Goal: Task Accomplishment & Management: Manage account settings

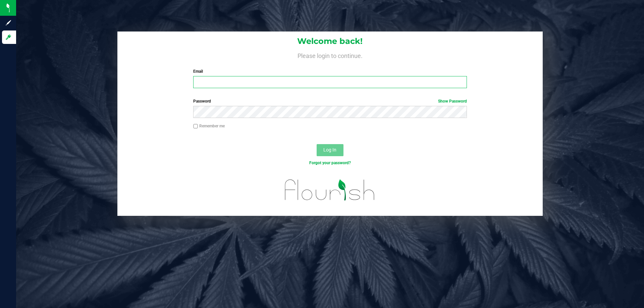
click at [233, 79] on input "Email" at bounding box center [329, 82] width 273 height 12
type input "[EMAIL_ADDRESS][DOMAIN_NAME]"
click at [317, 144] on button "Log In" at bounding box center [330, 150] width 27 height 12
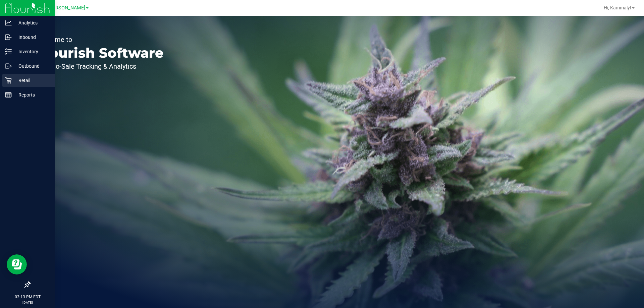
click at [10, 82] on icon at bounding box center [8, 80] width 7 height 7
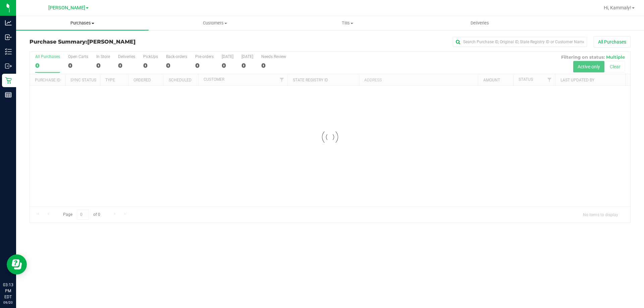
click at [81, 27] on uib-tab-heading "Purchases Summary of purchases Fulfillment All purchases" at bounding box center [82, 23] width 133 height 14
click at [65, 52] on li "Fulfillment" at bounding box center [82, 49] width 133 height 8
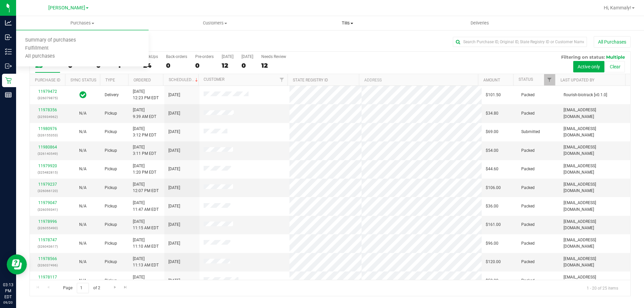
click at [363, 19] on uib-tab-heading "Tills Manage tills Reconcile e-payments" at bounding box center [348, 22] width 132 height 13
click at [318, 46] on span "Reconcile e-payments" at bounding box center [314, 49] width 67 height 6
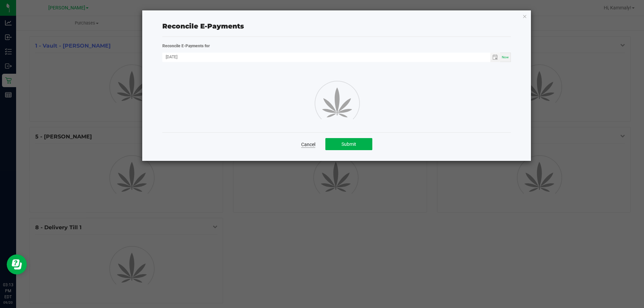
click at [301, 143] on link "Cancel" at bounding box center [308, 144] width 14 height 7
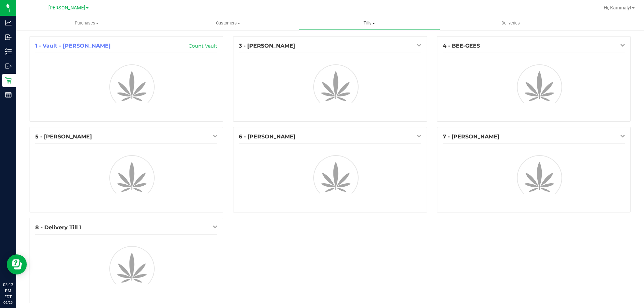
click at [370, 26] on uib-tab-heading "Tills Manage tills Reconcile e-payments" at bounding box center [369, 22] width 141 height 13
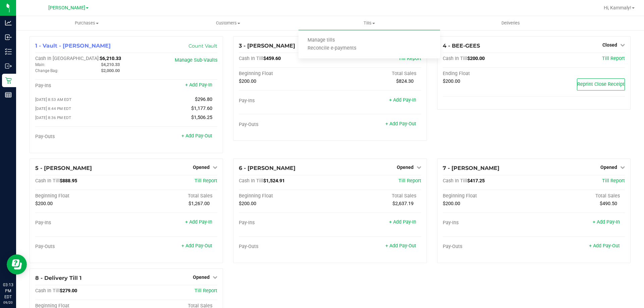
click at [290, 8] on div at bounding box center [359, 7] width 479 height 13
click at [417, 174] on div "6 - [PERSON_NAME] Opened Close Till Cash In Till $1,524.91 Till Report Beginnin…" at bounding box center [330, 211] width 194 height 105
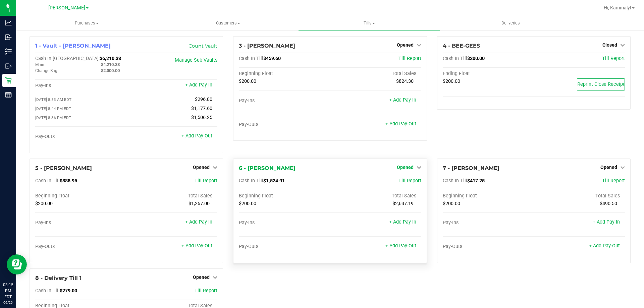
click at [417, 169] on icon at bounding box center [419, 167] width 5 height 5
click at [409, 182] on link "Close Till" at bounding box center [406, 181] width 18 height 5
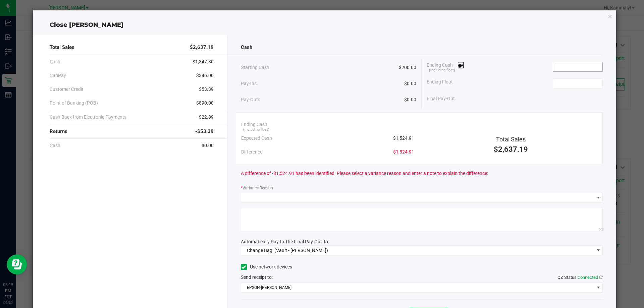
click at [556, 71] on input at bounding box center [577, 66] width 49 height 9
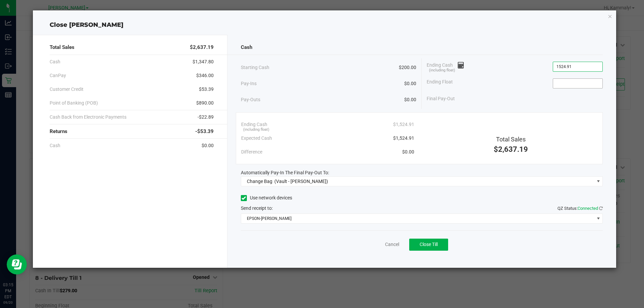
type input "$1,524.91"
click at [569, 86] on input at bounding box center [577, 83] width 49 height 9
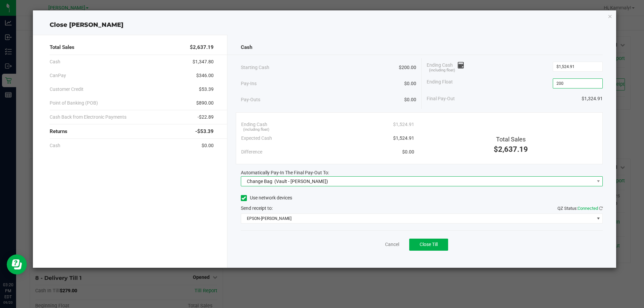
click at [387, 185] on span "Change Bag (Vault - [PERSON_NAME])" at bounding box center [417, 181] width 353 height 9
type input "$200.00"
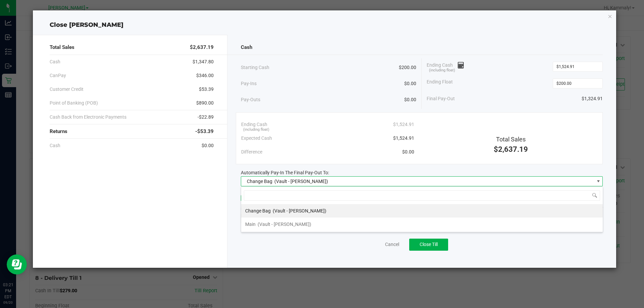
scroll to position [10, 362]
click at [337, 226] on li "Main (Vault - [PERSON_NAME])" at bounding box center [422, 224] width 362 height 13
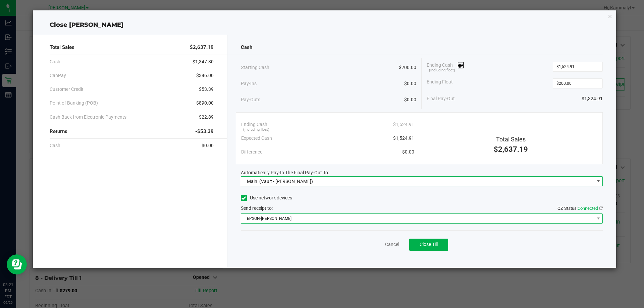
click at [370, 214] on span "EPSON-[PERSON_NAME]" at bounding box center [417, 218] width 353 height 9
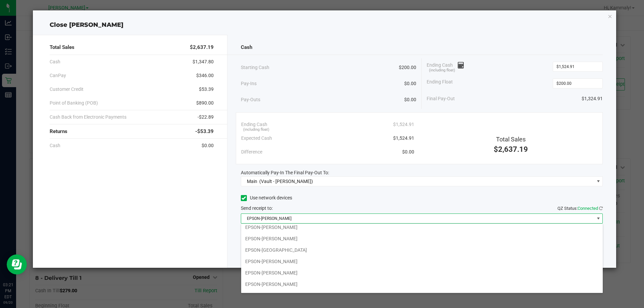
scroll to position [36, 0]
click at [329, 285] on li "EPSON-DYNO BITES" at bounding box center [422, 286] width 362 height 11
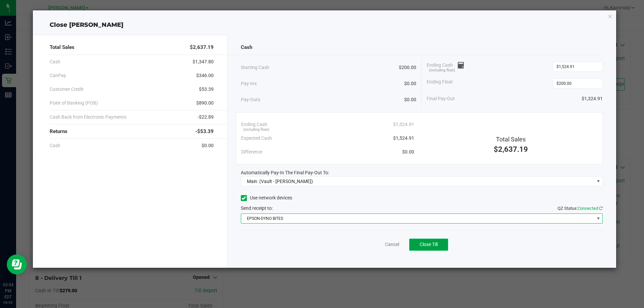
click at [438, 250] on button "Close Till" at bounding box center [428, 245] width 39 height 12
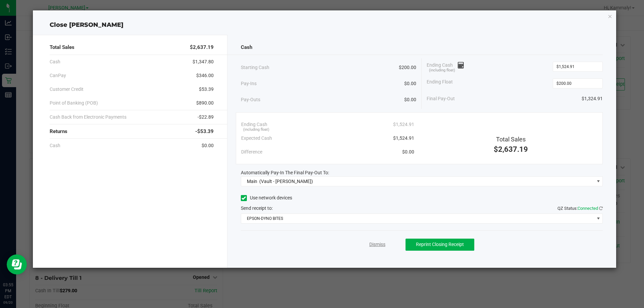
click at [381, 243] on link "Dismiss" at bounding box center [377, 244] width 16 height 7
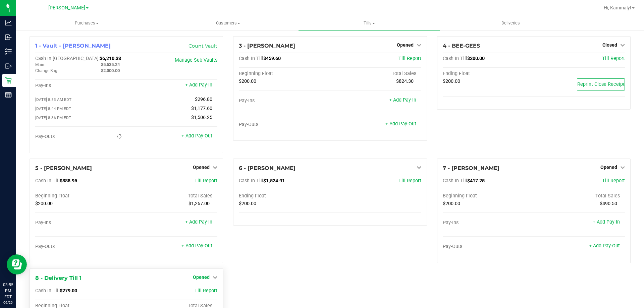
click at [200, 277] on span "Opened" at bounding box center [201, 277] width 17 height 5
click at [209, 293] on link "Close Till" at bounding box center [202, 291] width 18 height 5
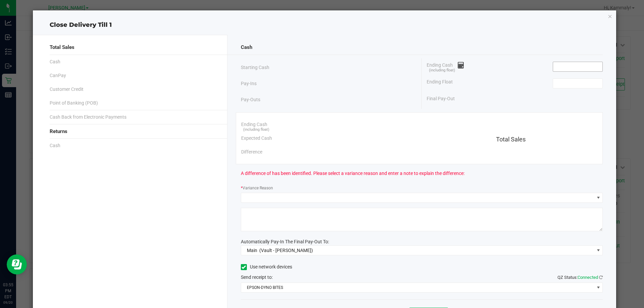
click at [565, 65] on input at bounding box center [577, 66] width 49 height 9
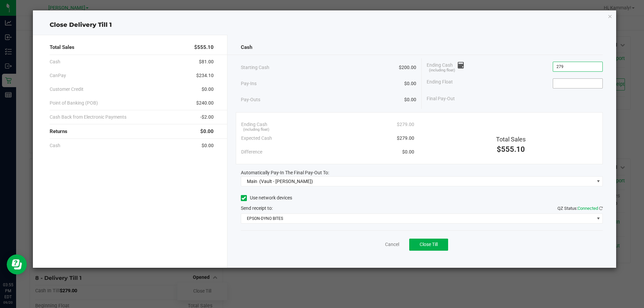
click at [579, 83] on input at bounding box center [577, 83] width 49 height 9
type input "$279.00"
click at [138, 215] on div "Total Sales $555.10 Cash $81.00 CanPay $234.10 Customer Credit $0.00 Point of B…" at bounding box center [130, 151] width 195 height 233
type input "$200.00"
click at [432, 246] on span "Close Till" at bounding box center [429, 244] width 18 height 5
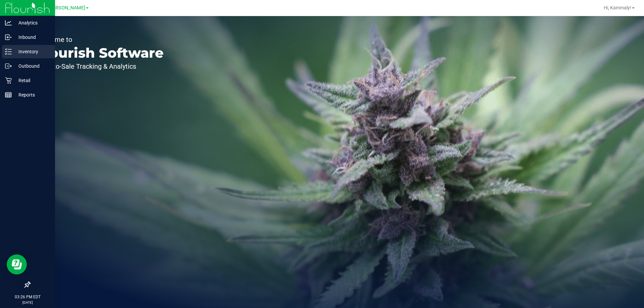
click at [40, 53] on p "Inventory" at bounding box center [32, 52] width 40 height 8
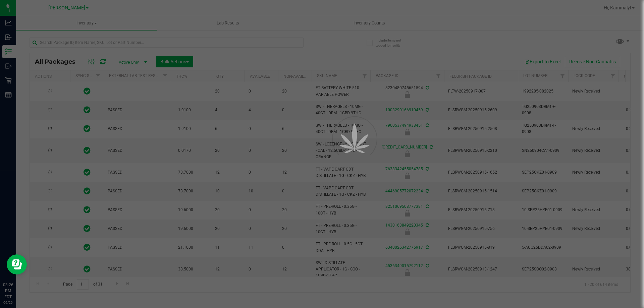
click at [114, 43] on div at bounding box center [322, 154] width 644 height 308
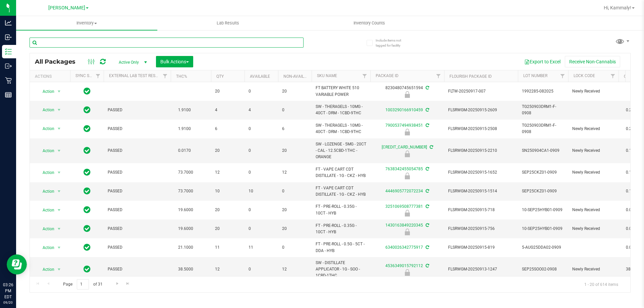
click at [110, 41] on input "text" at bounding box center [167, 43] width 274 height 10
type input "9928054965109686"
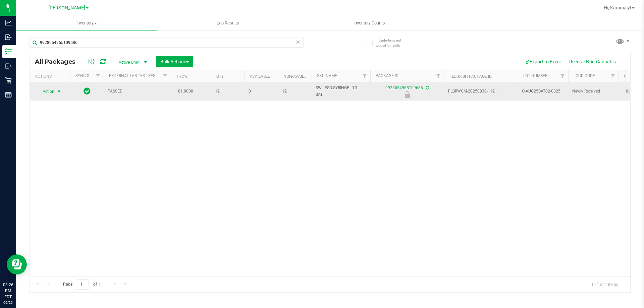
click at [46, 91] on span "Action" at bounding box center [46, 91] width 18 height 9
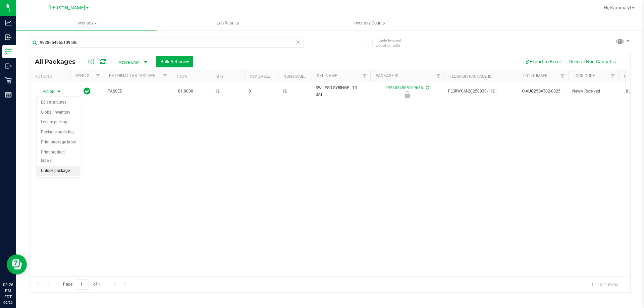
click at [41, 166] on li "Unlock package" at bounding box center [58, 171] width 43 height 10
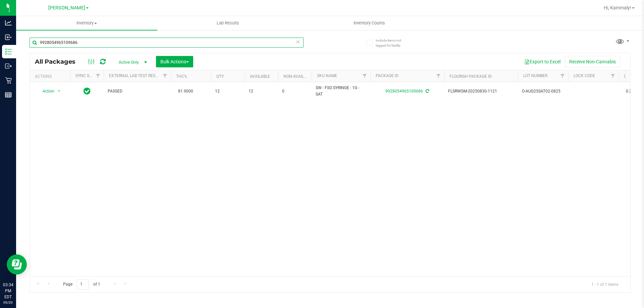
click at [100, 43] on input "9928054965109686" at bounding box center [167, 43] width 274 height 10
type input "5530838901434953"
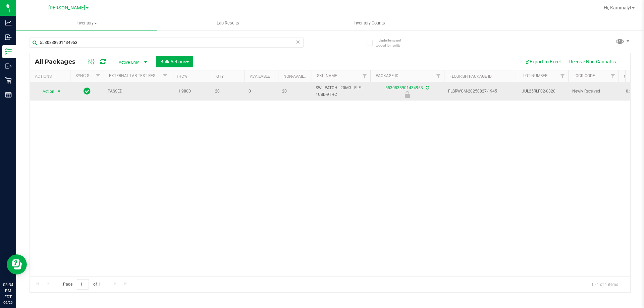
click at [57, 91] on span "select" at bounding box center [58, 91] width 5 height 5
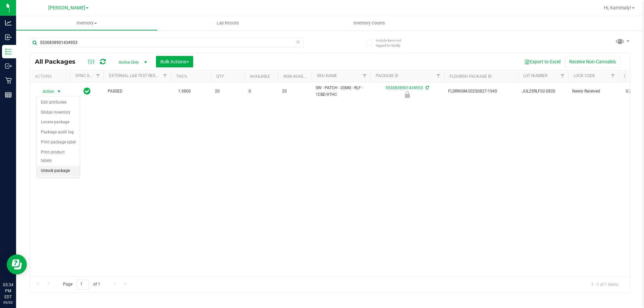
click at [69, 166] on li "Unlock package" at bounding box center [58, 171] width 43 height 10
click at [458, 260] on div "Action Action Adjust qty Create package Edit attributes Global inventory Locate…" at bounding box center [330, 179] width 601 height 194
